Goal: Check status: Check status

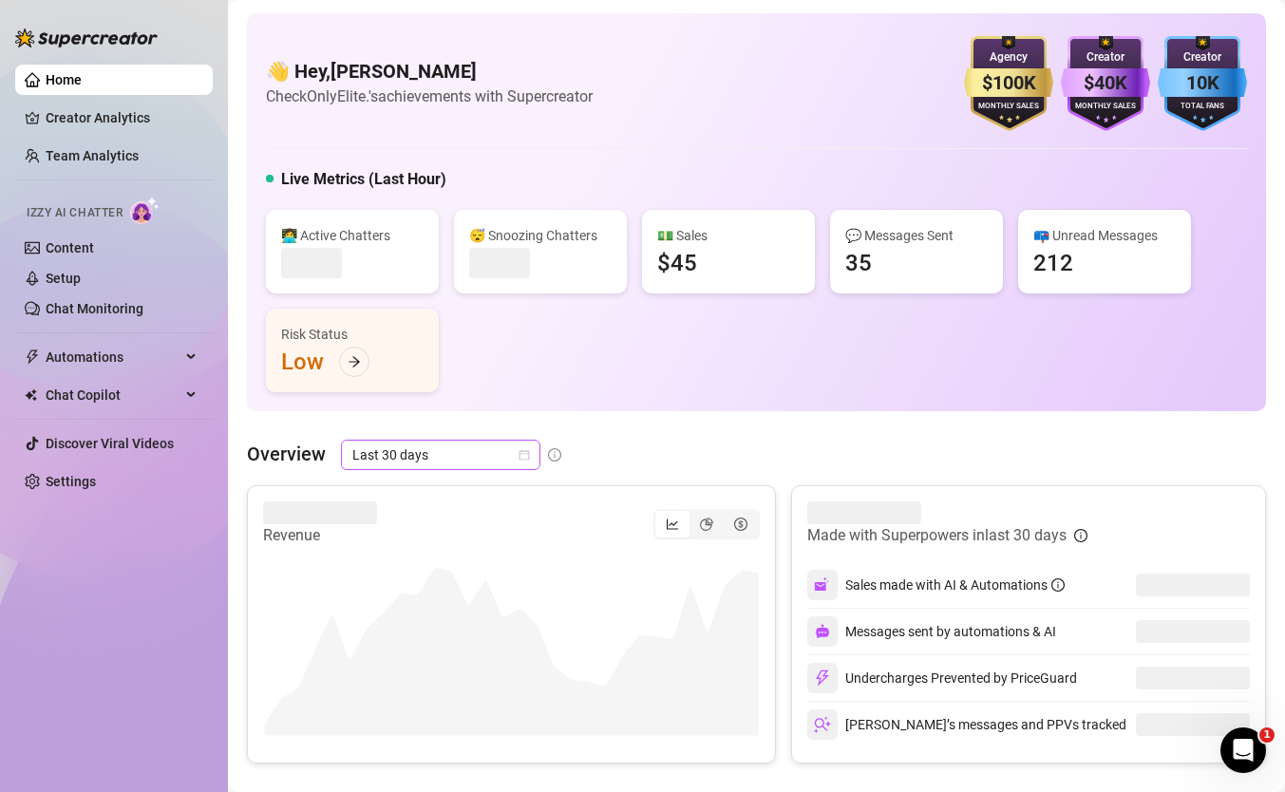
click at [444, 459] on span "Last 30 days" at bounding box center [440, 455] width 177 height 28
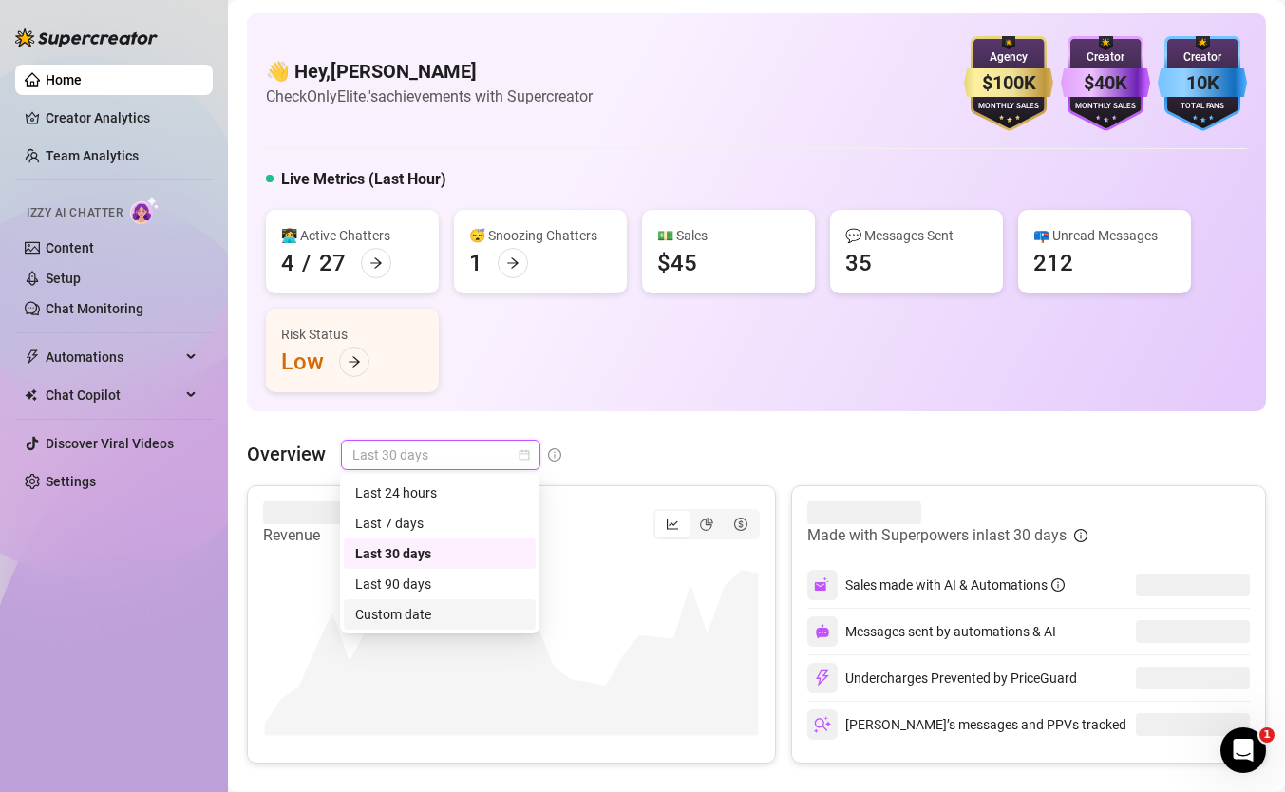
click at [471, 610] on div "Custom date" at bounding box center [439, 614] width 169 height 21
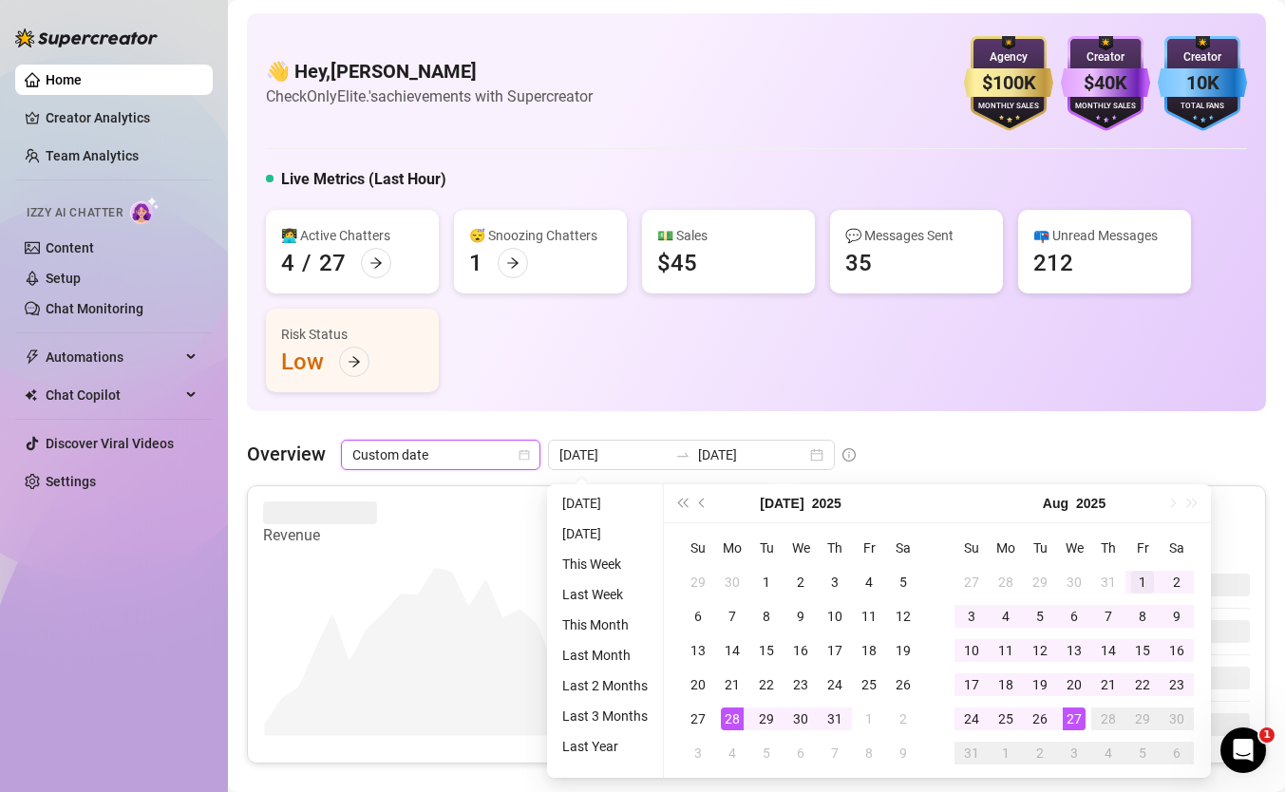
type input "2025-08-01"
click at [1143, 579] on div "1" at bounding box center [1142, 582] width 23 height 23
type input "2025-08-21"
type input "2025-07-28"
type input "[DATE]"
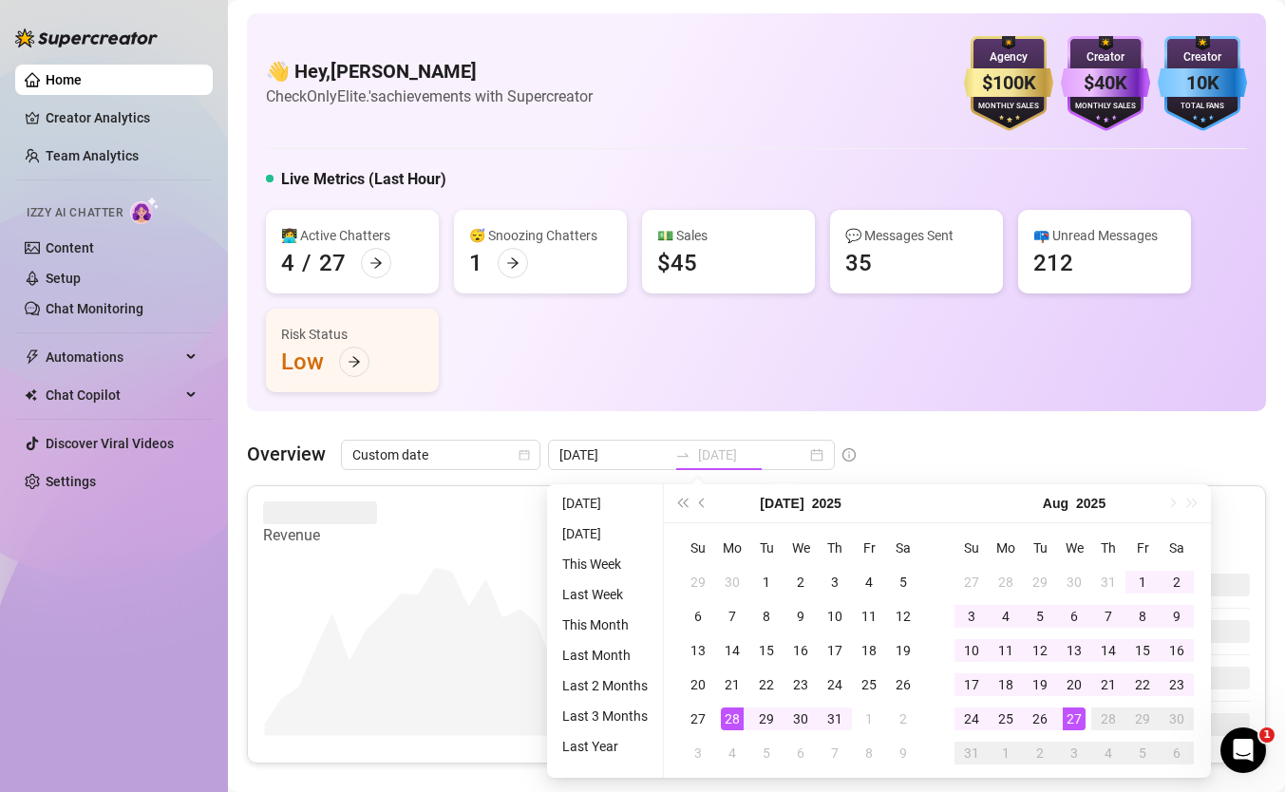
click at [1067, 715] on div "27" at bounding box center [1074, 718] width 23 height 23
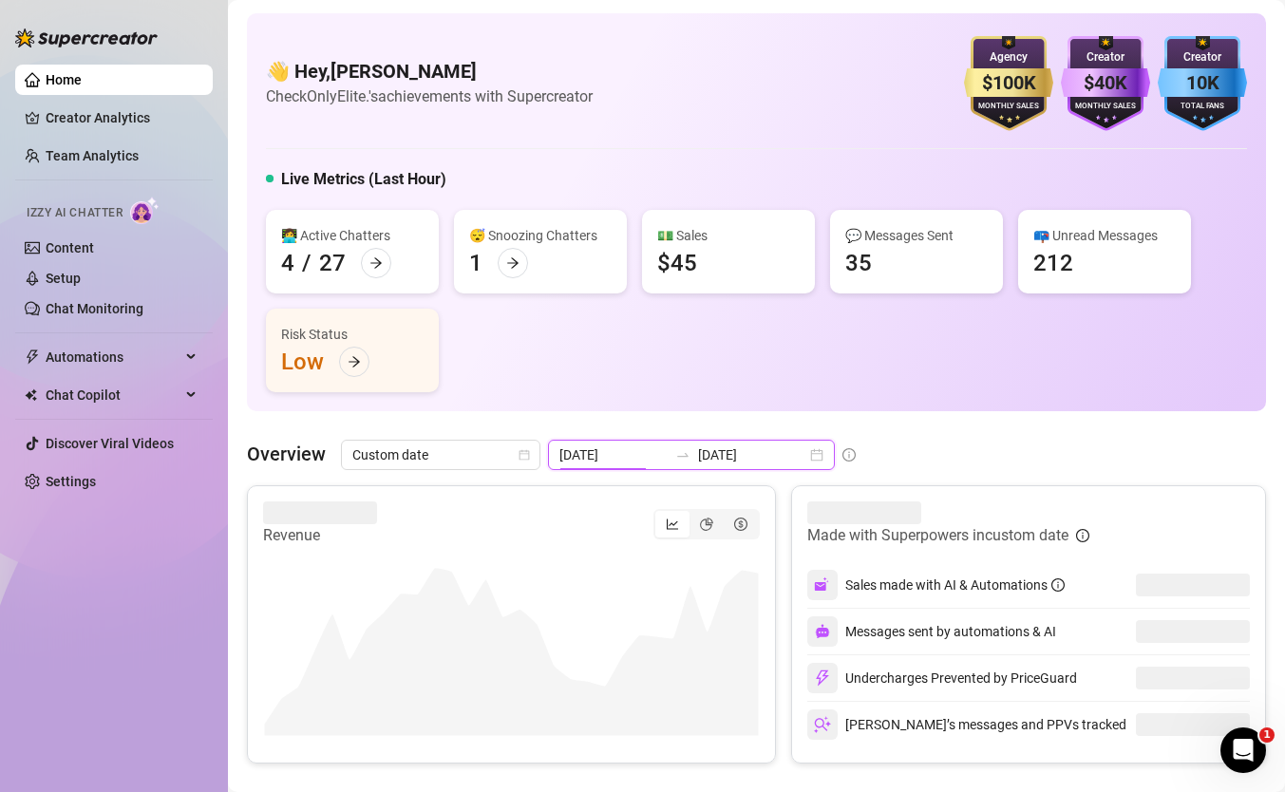
click at [637, 446] on input "2025-07-28" at bounding box center [613, 454] width 108 height 21
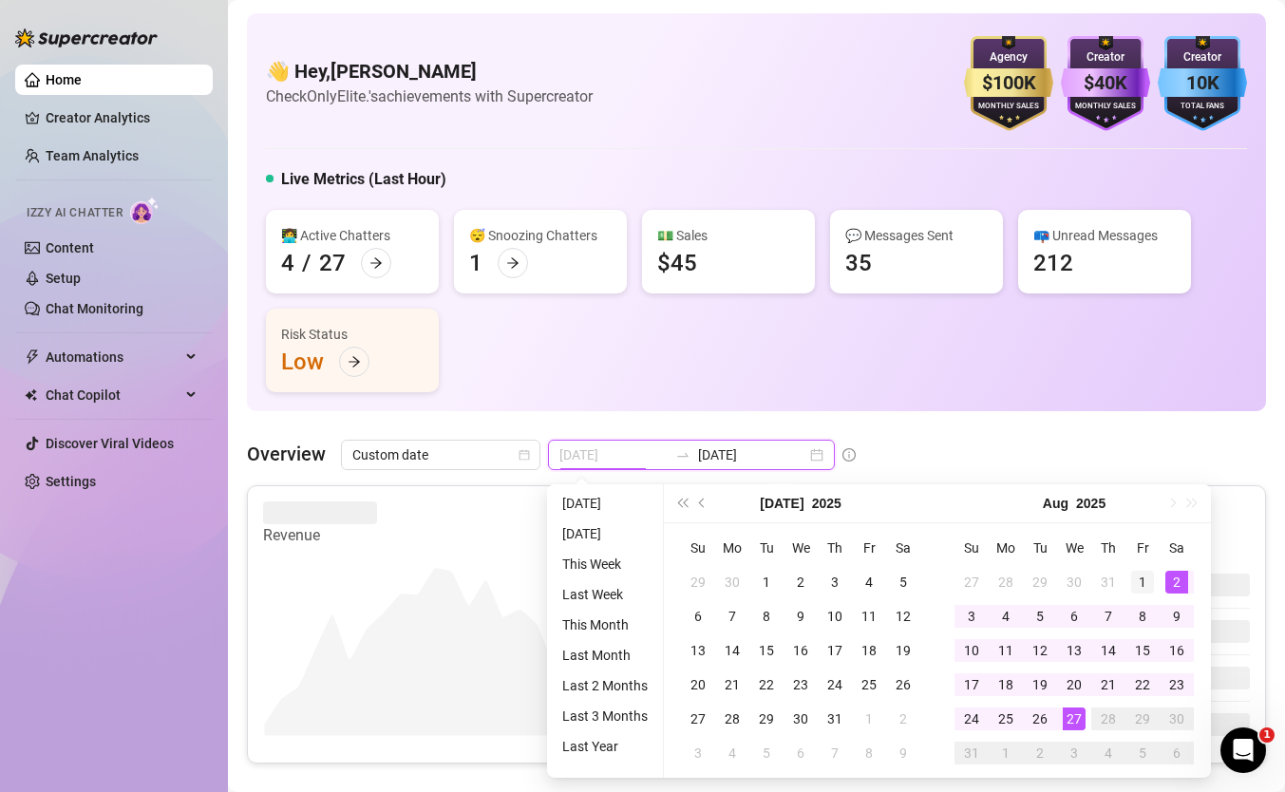
type input "2025-08-01"
click at [1144, 580] on div "1" at bounding box center [1142, 582] width 23 height 23
type input "[DATE]"
click at [1073, 726] on div "27" at bounding box center [1074, 718] width 23 height 23
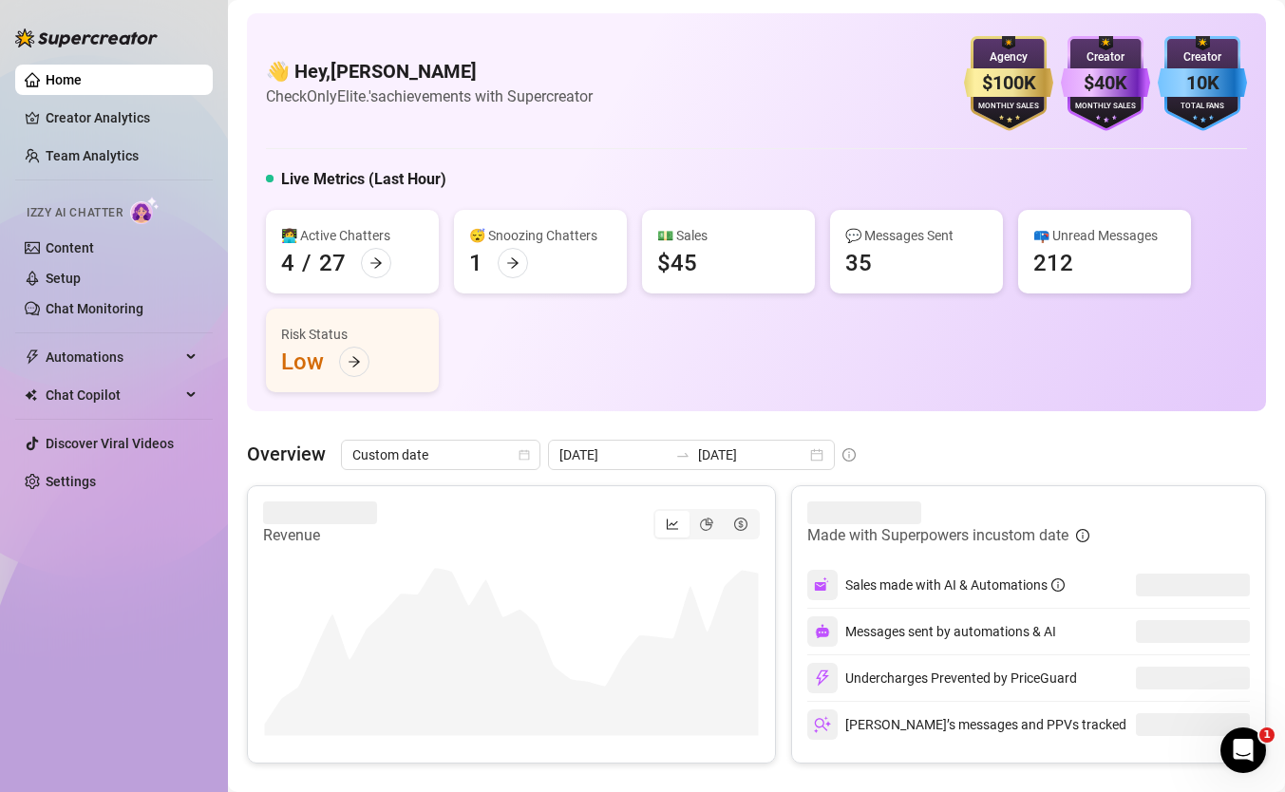
scroll to position [45, 0]
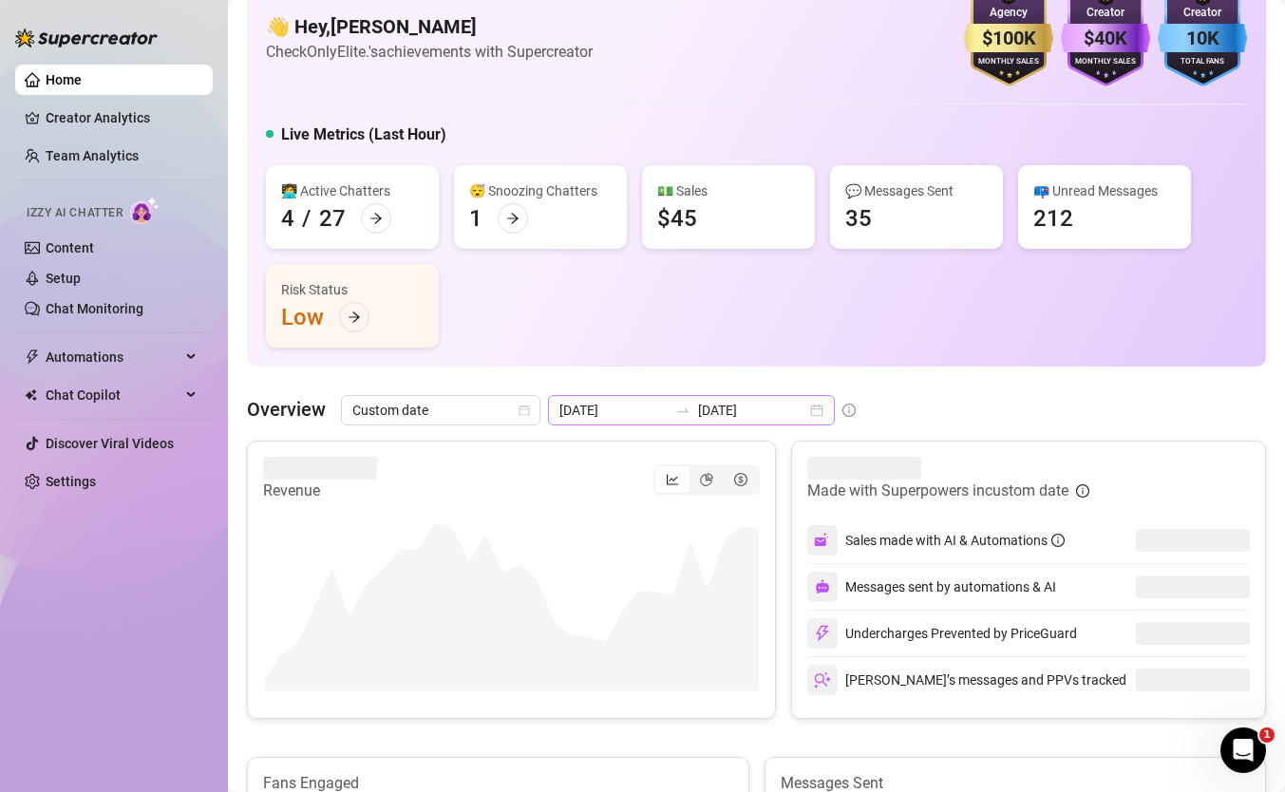
click at [650, 419] on div "2025-07-28 2025-08-27" at bounding box center [691, 410] width 287 height 30
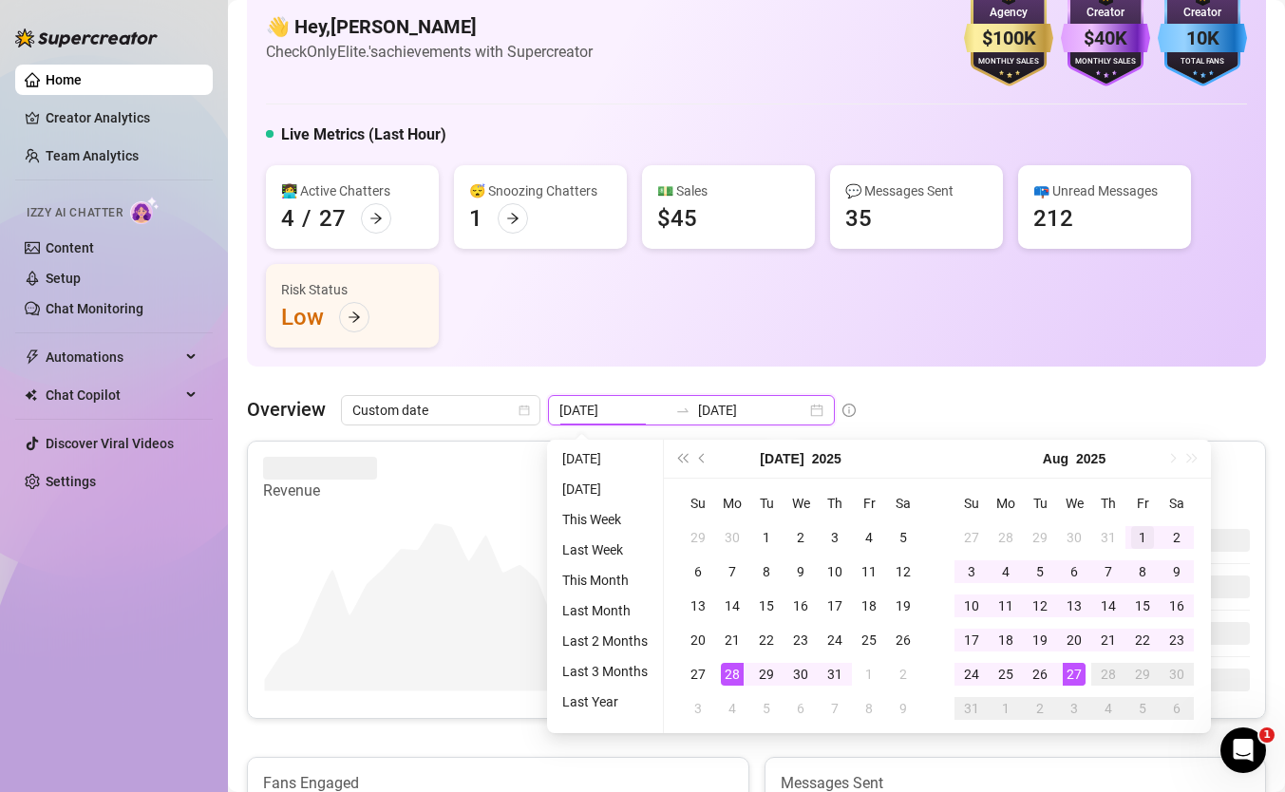
type input "2025-08-01"
click at [1144, 537] on div "1" at bounding box center [1142, 537] width 23 height 23
type input "[DATE]"
click at [1070, 672] on div "27" at bounding box center [1074, 674] width 23 height 23
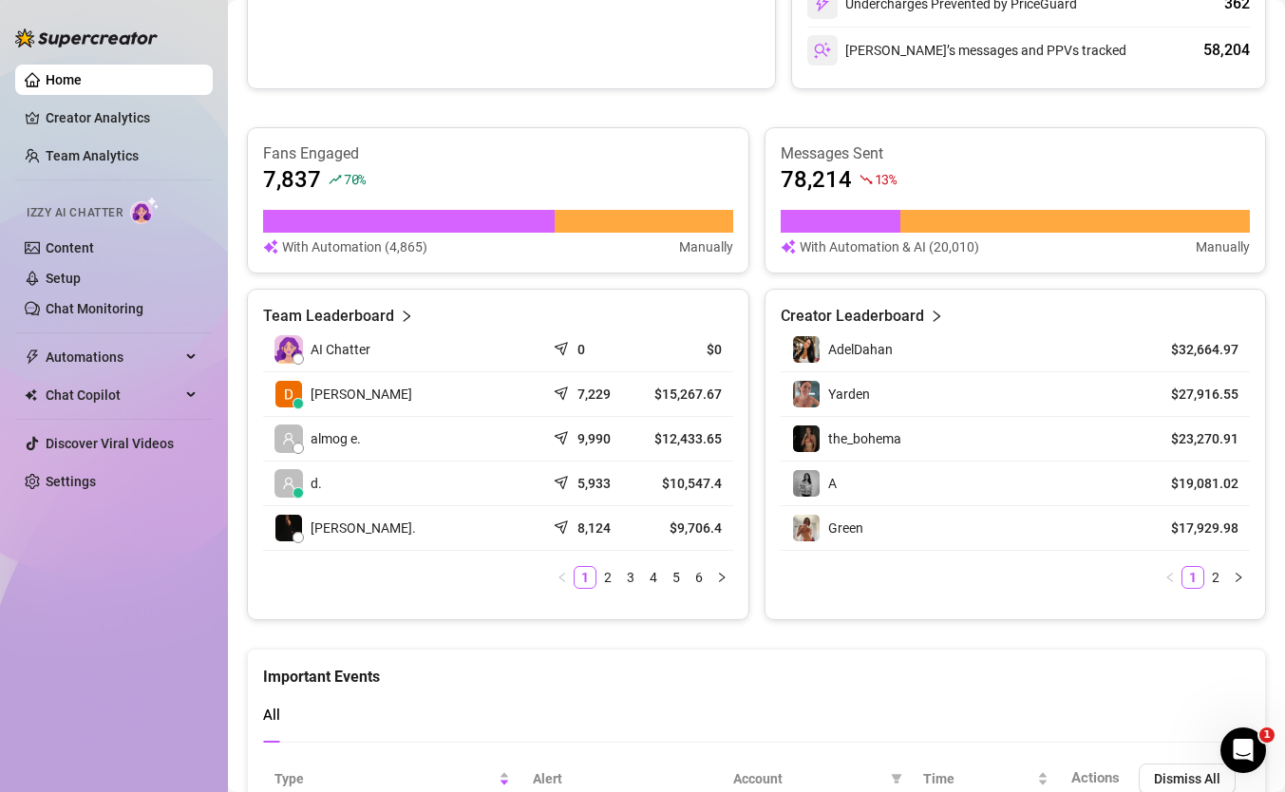
scroll to position [690, 0]
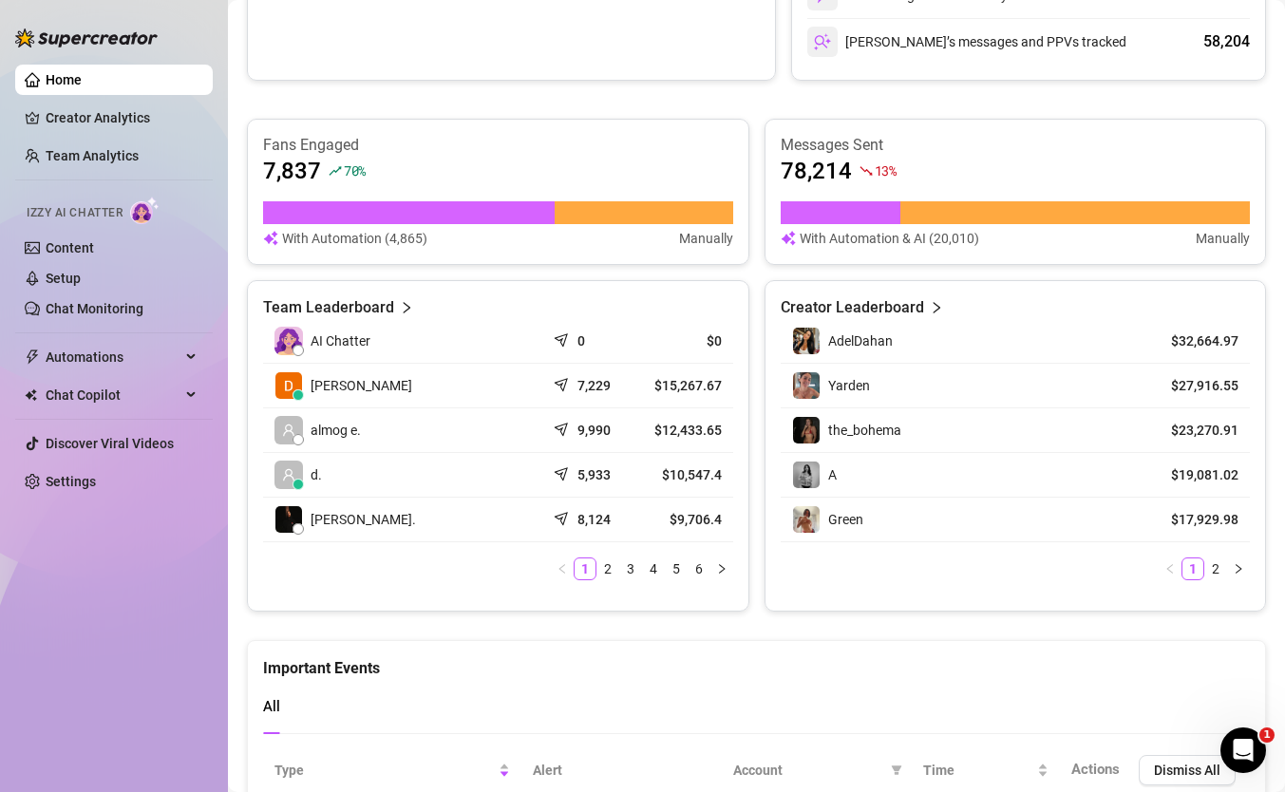
click at [664, 577] on ul "1 2 3 4 5 6" at bounding box center [498, 568] width 470 height 23
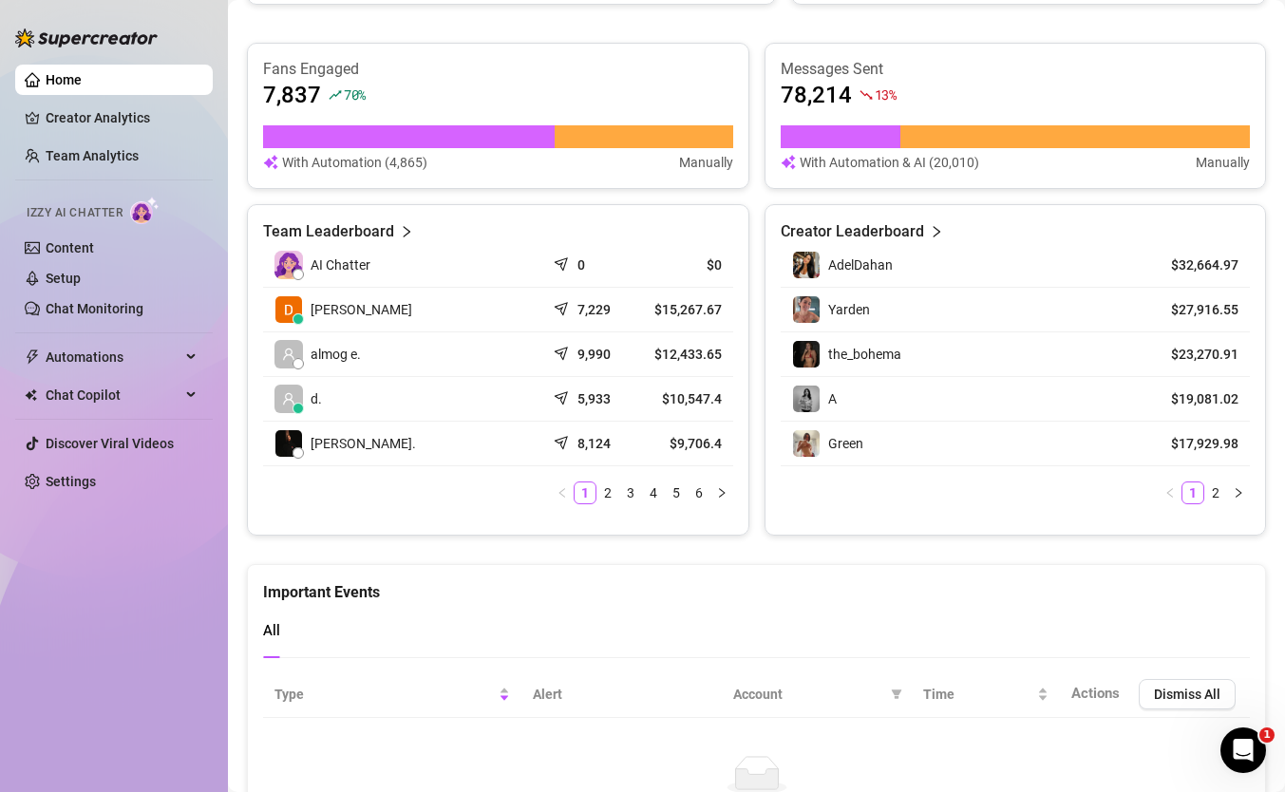
scroll to position [752, 0]
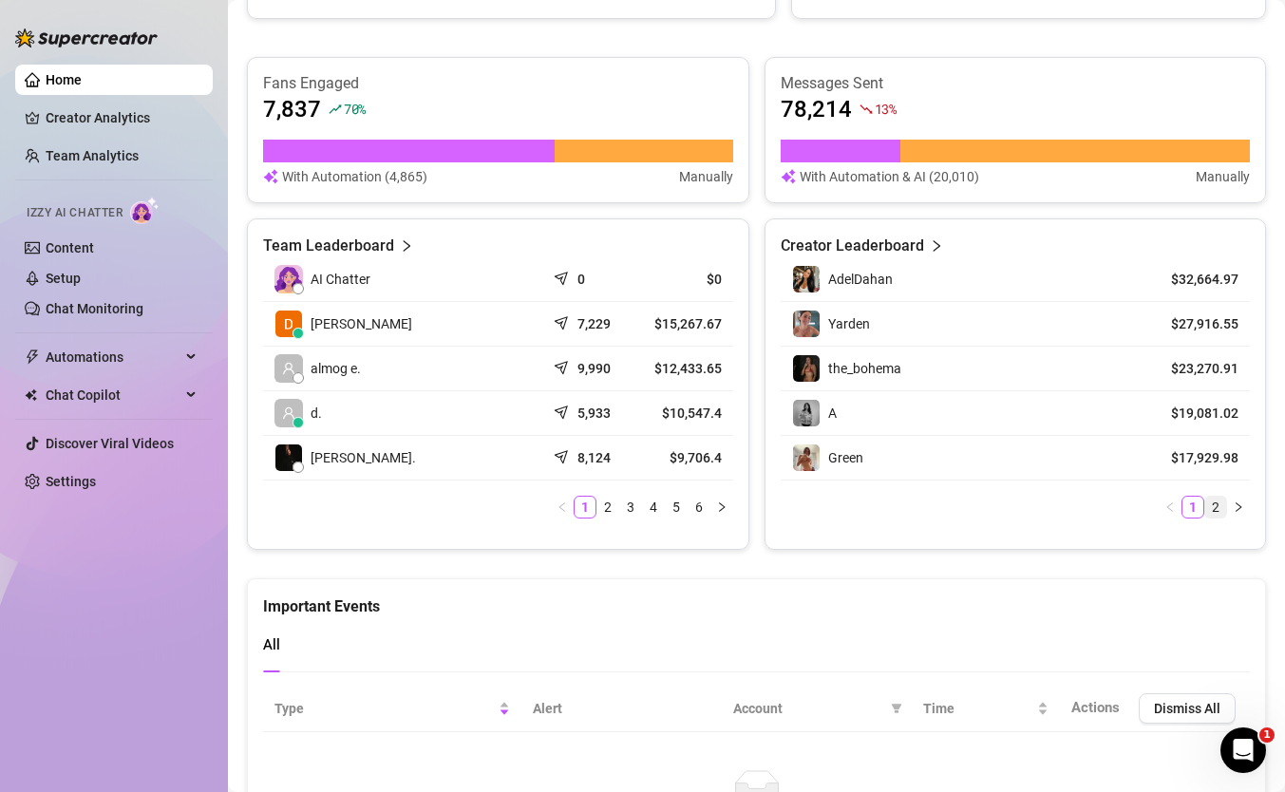
click at [1211, 513] on link "2" at bounding box center [1215, 507] width 21 height 21
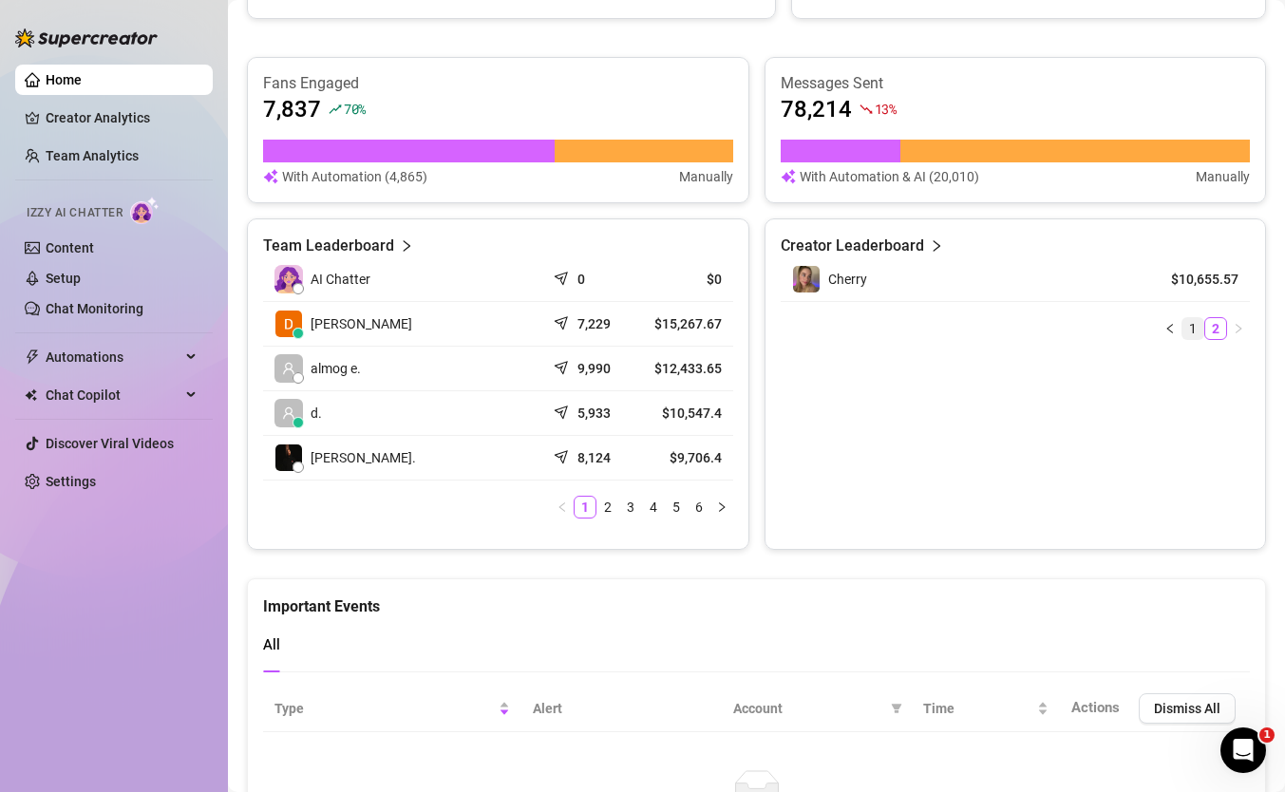
click at [1194, 335] on link "1" at bounding box center [1192, 328] width 21 height 21
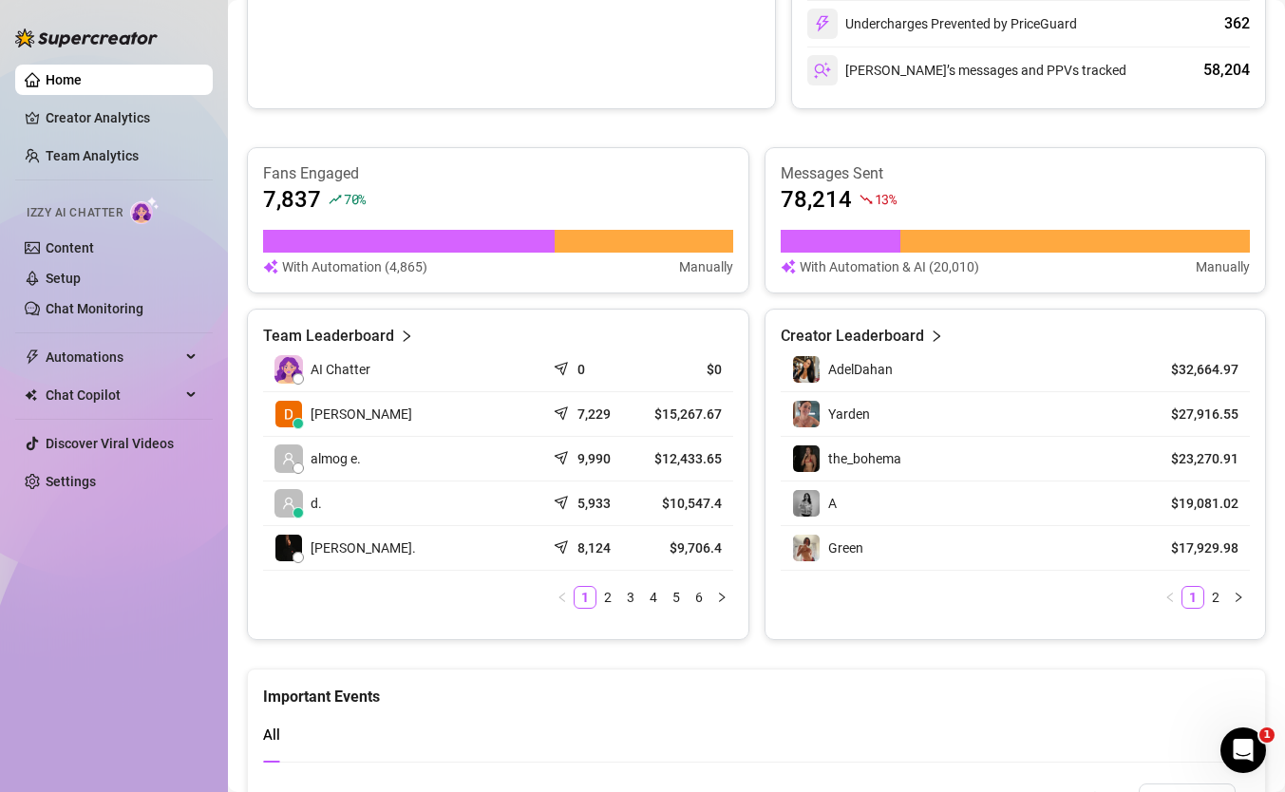
scroll to position [661, 0]
